Goal: Information Seeking & Learning: Learn about a topic

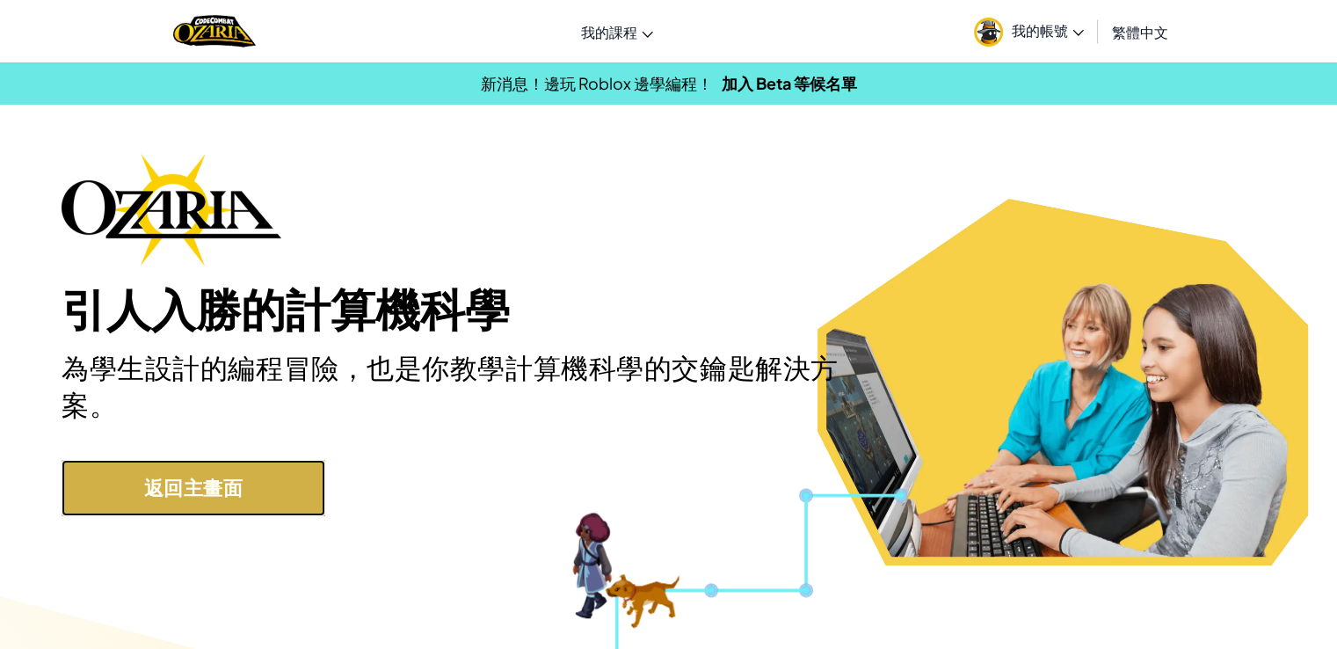
click at [314, 475] on link "返回主畫面" at bounding box center [194, 487] width 264 height 55
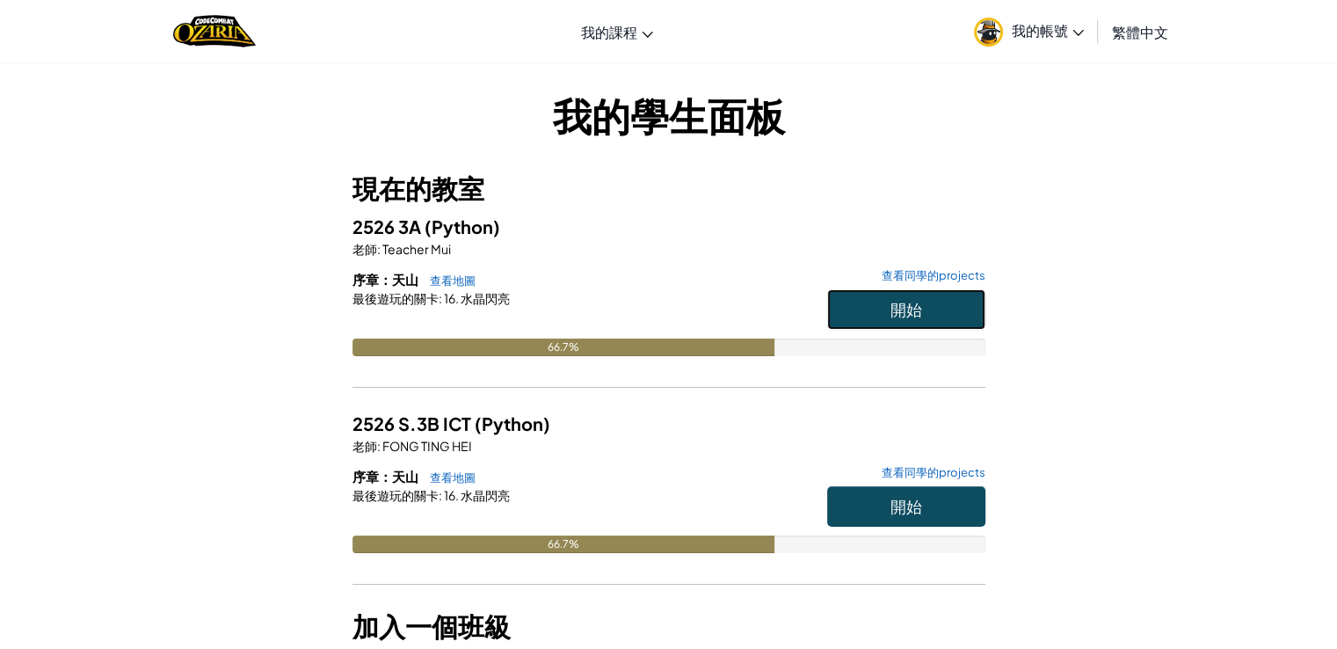
click at [907, 303] on span "開始" at bounding box center [906, 309] width 32 height 20
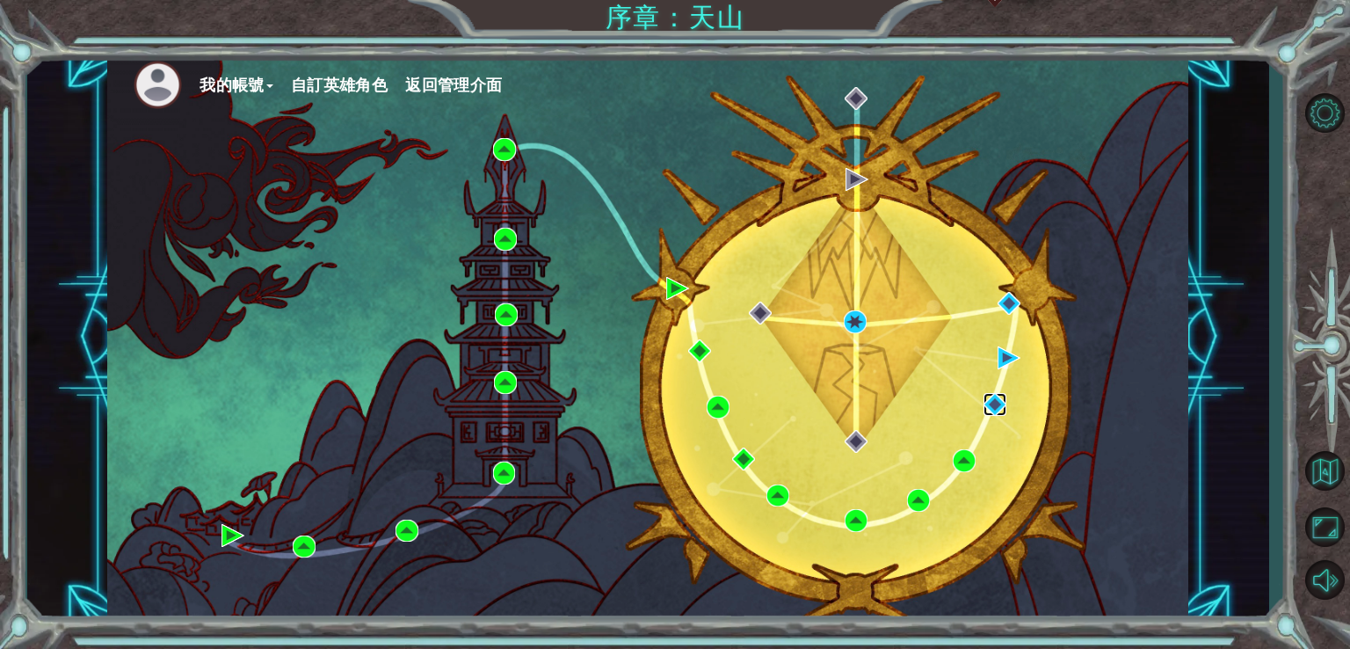
click at [988, 406] on img at bounding box center [994, 404] width 23 height 23
